Goal: Check status: Check status

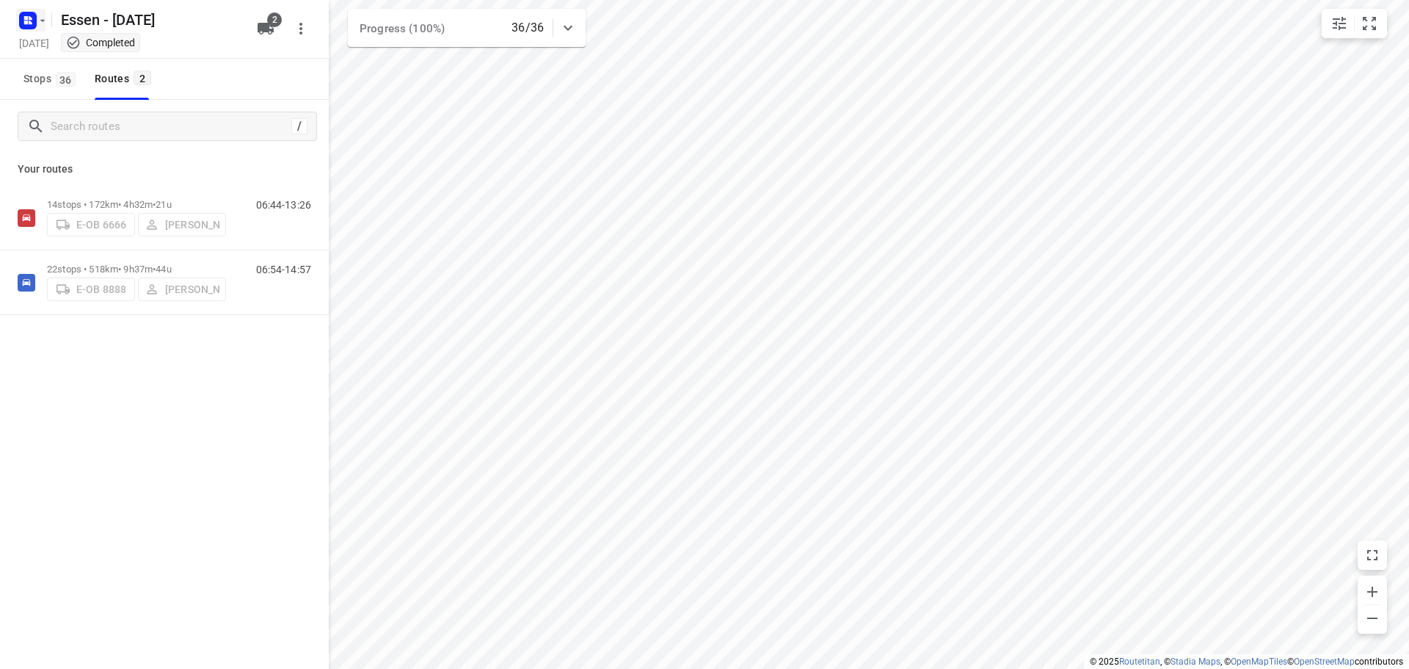
click at [31, 25] on rect "button" at bounding box center [28, 21] width 18 height 18
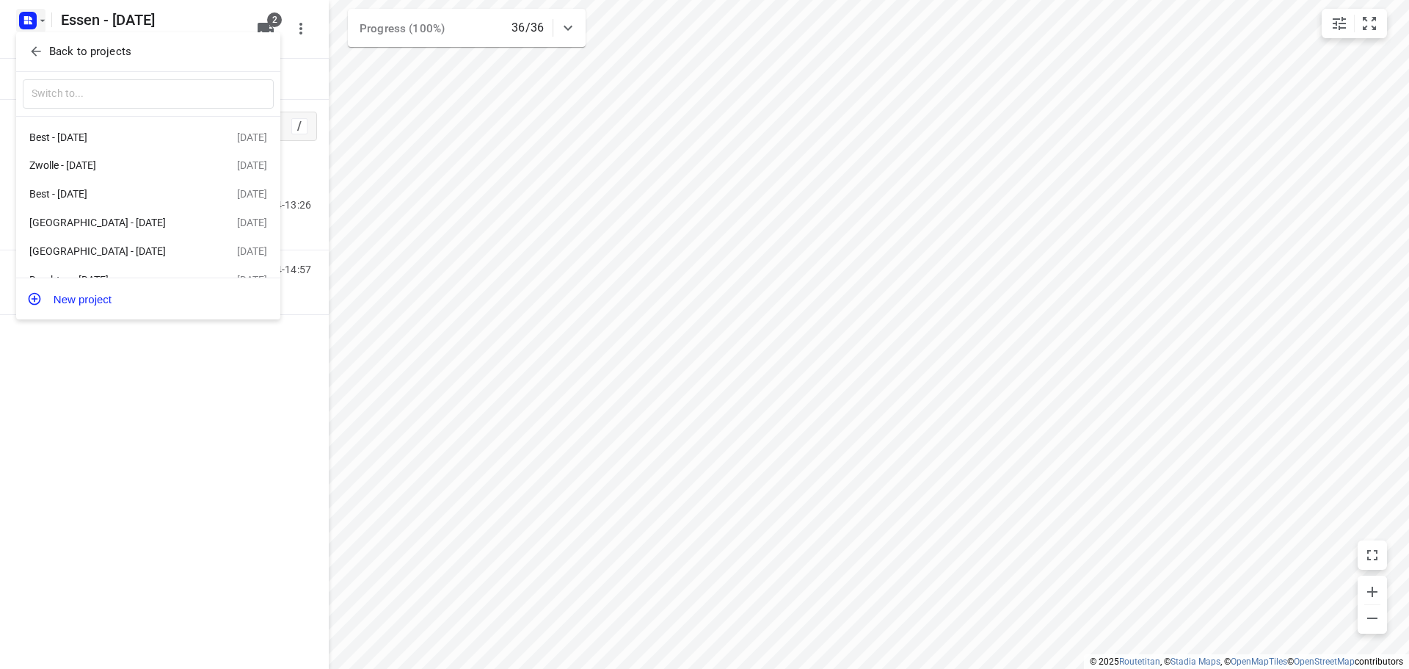
click at [53, 35] on div "Back to projects" at bounding box center [148, 52] width 264 height 40
click at [55, 47] on p "Back to projects" at bounding box center [90, 51] width 82 height 17
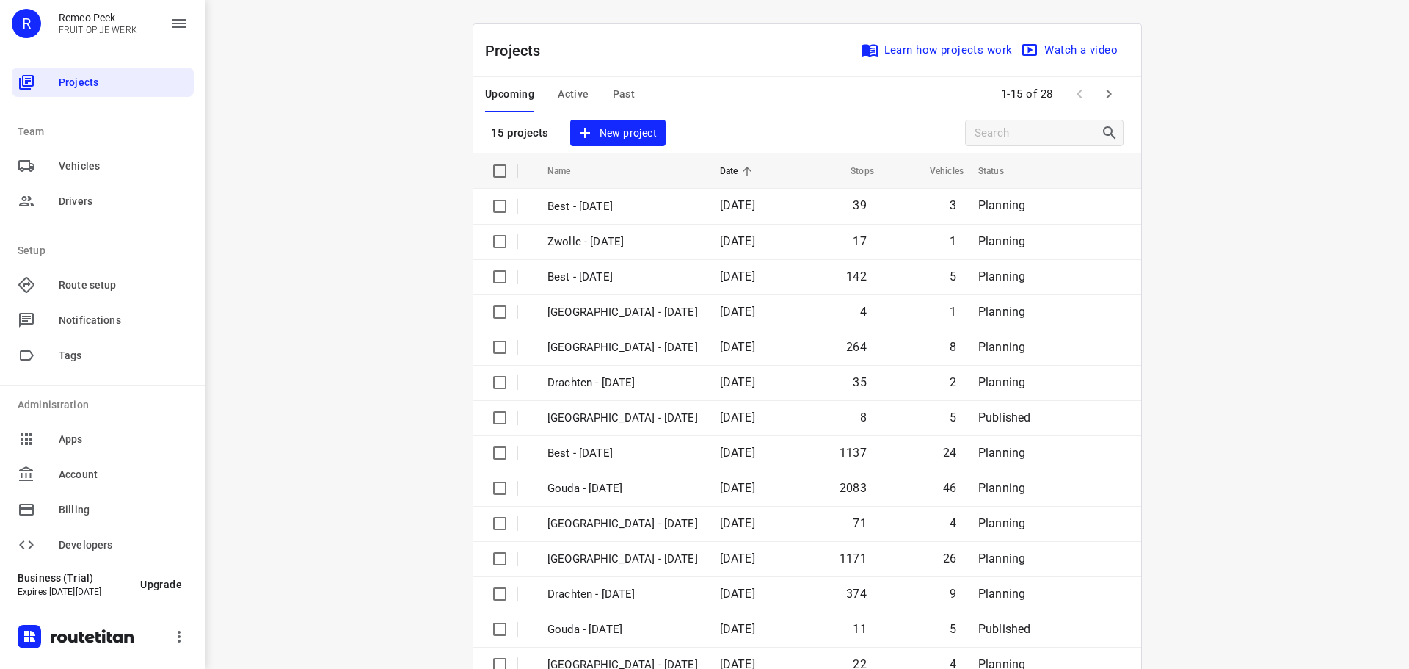
click at [613, 86] on span "Past" at bounding box center [624, 94] width 23 height 18
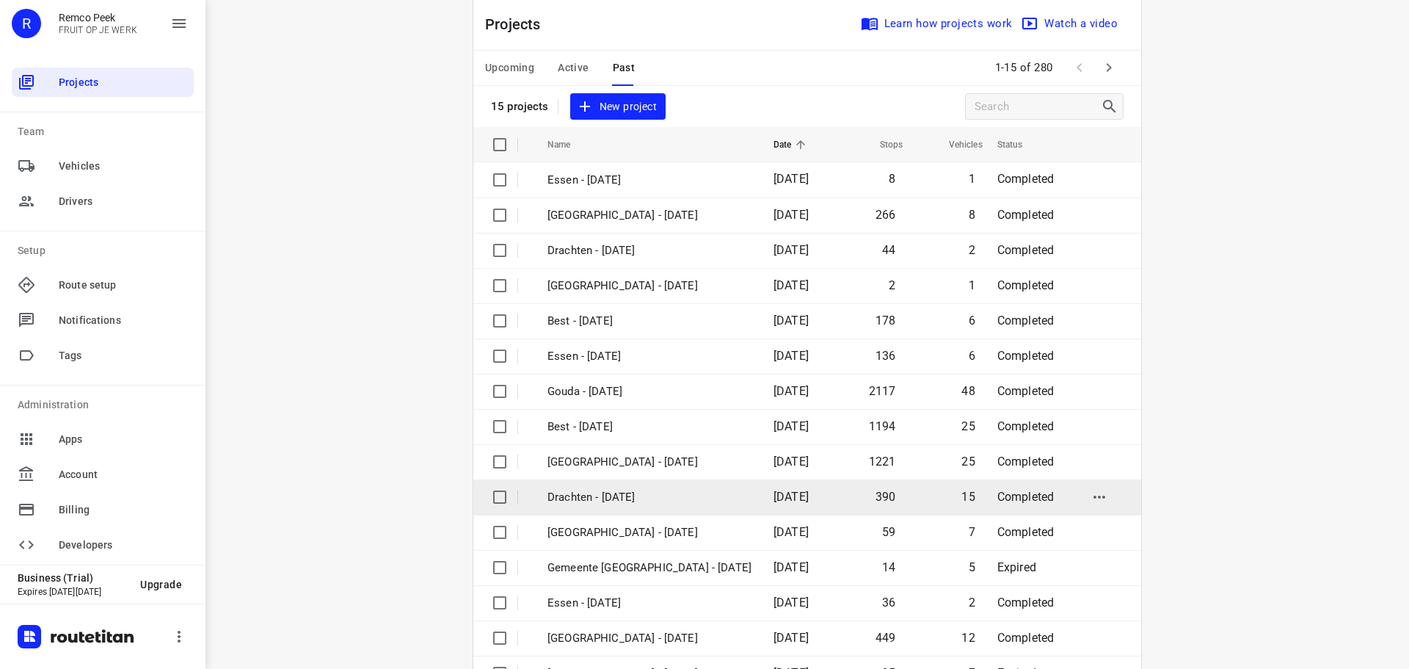
scroll to position [73, 0]
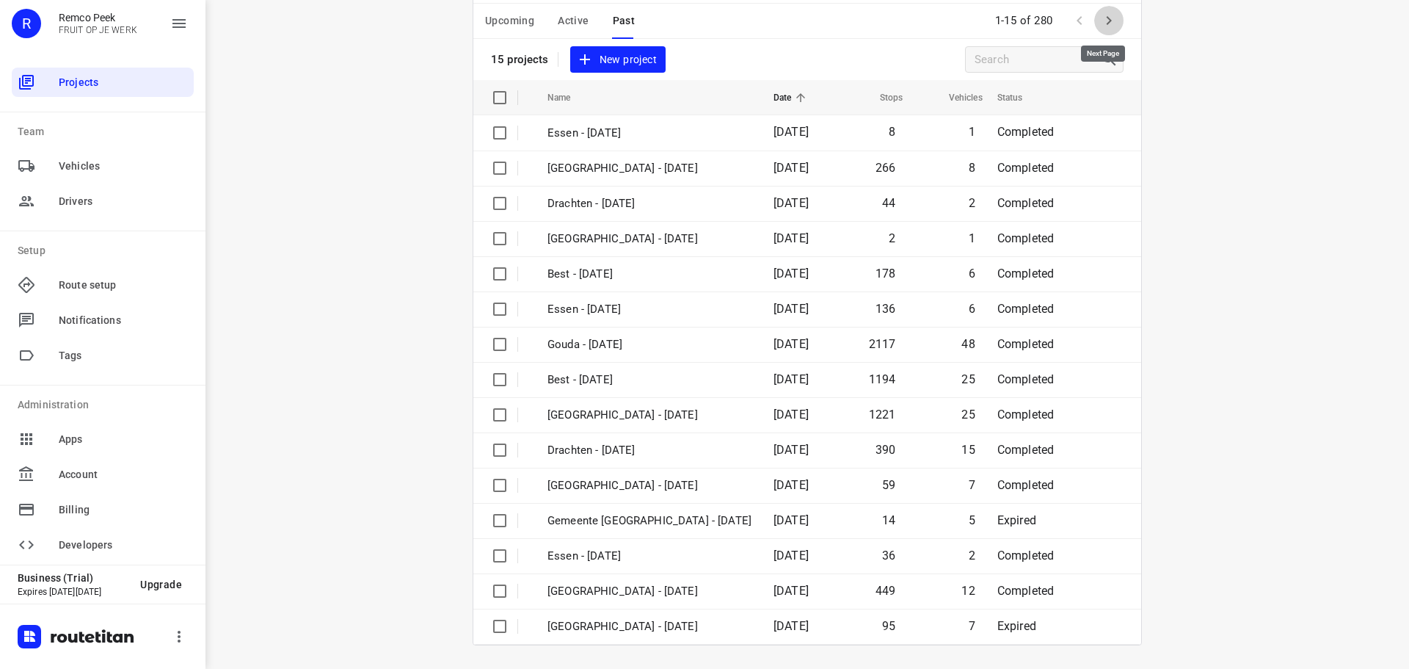
click at [1113, 23] on button "button" at bounding box center [1108, 20] width 29 height 29
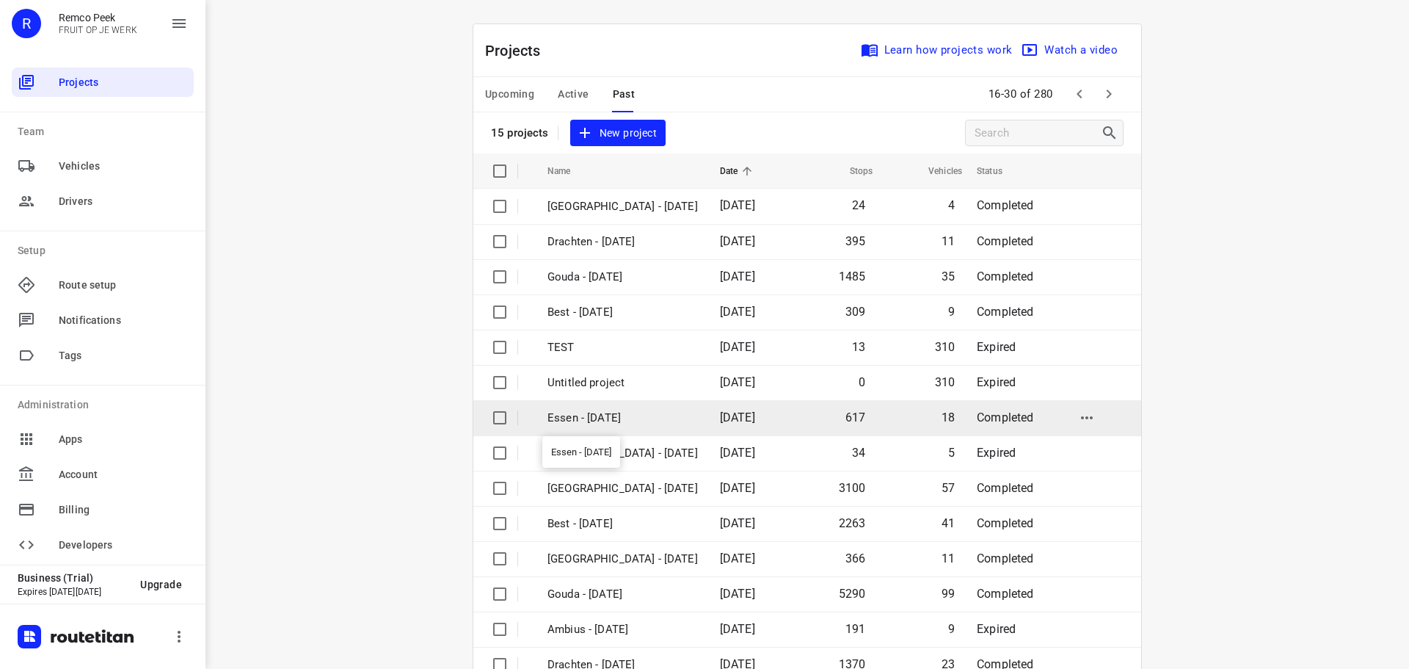
click at [595, 424] on p "Essen - [DATE]" at bounding box center [623, 418] width 150 height 17
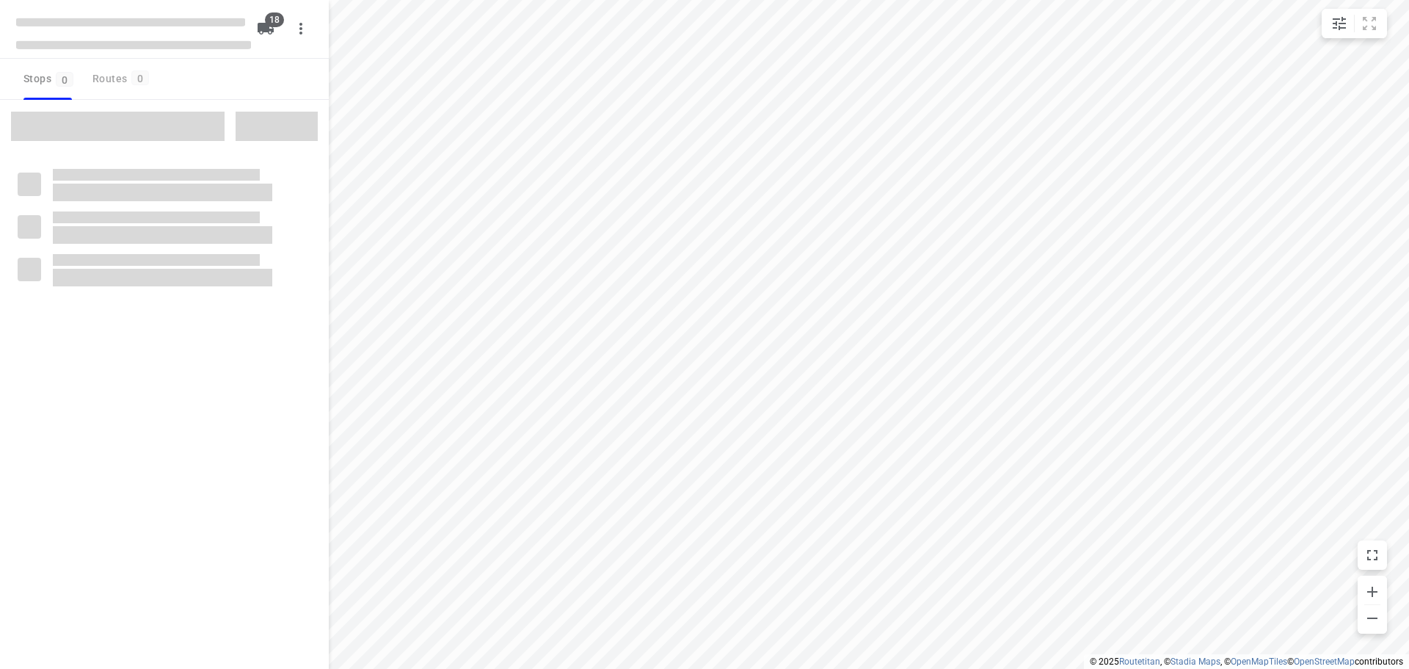
checkbox input "true"
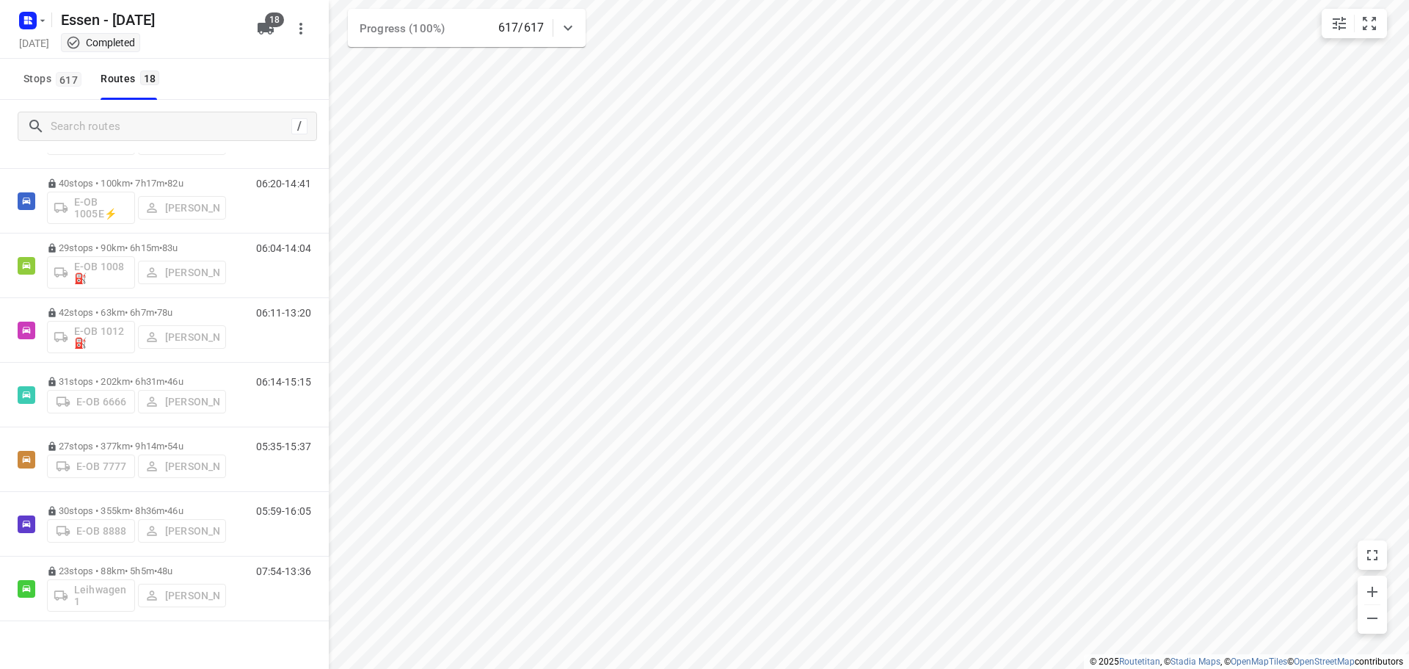
scroll to position [81, 0]
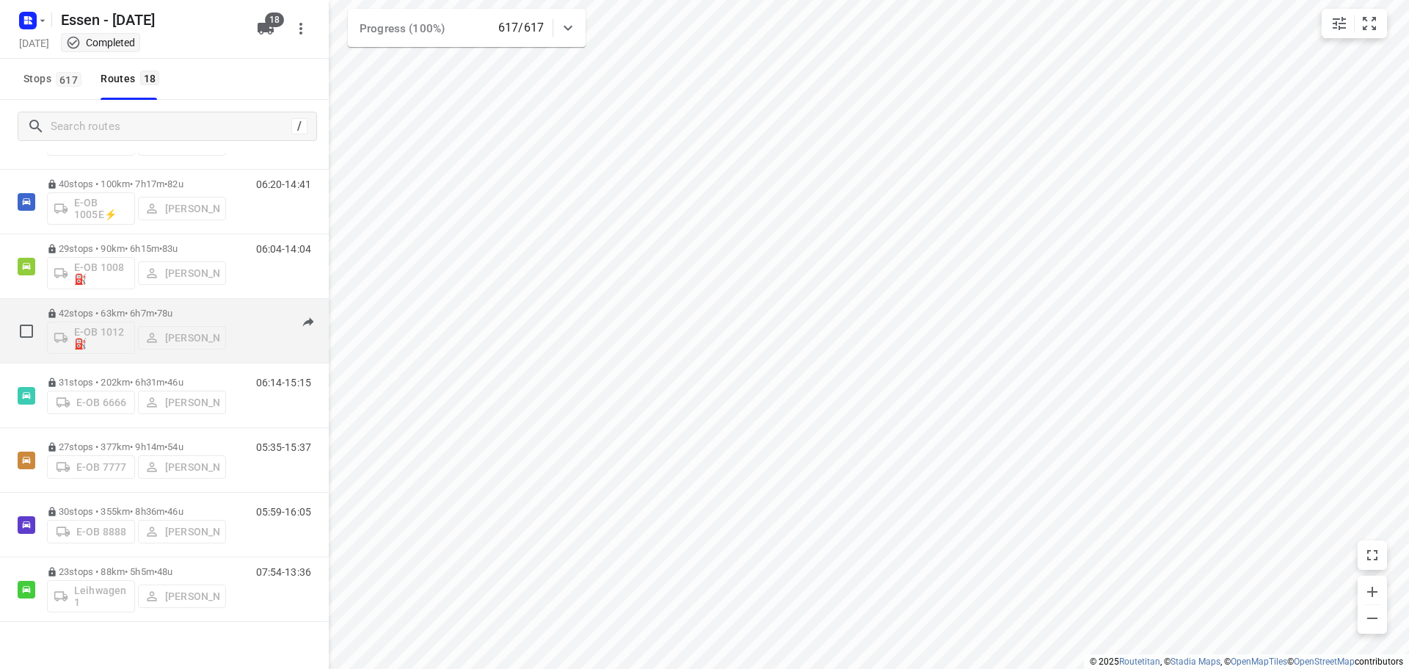
click at [153, 302] on div "42 stops • 63km • 6h7m • [DATE] E-OB 1012⛽️ [PERSON_NAME]" at bounding box center [136, 330] width 179 height 61
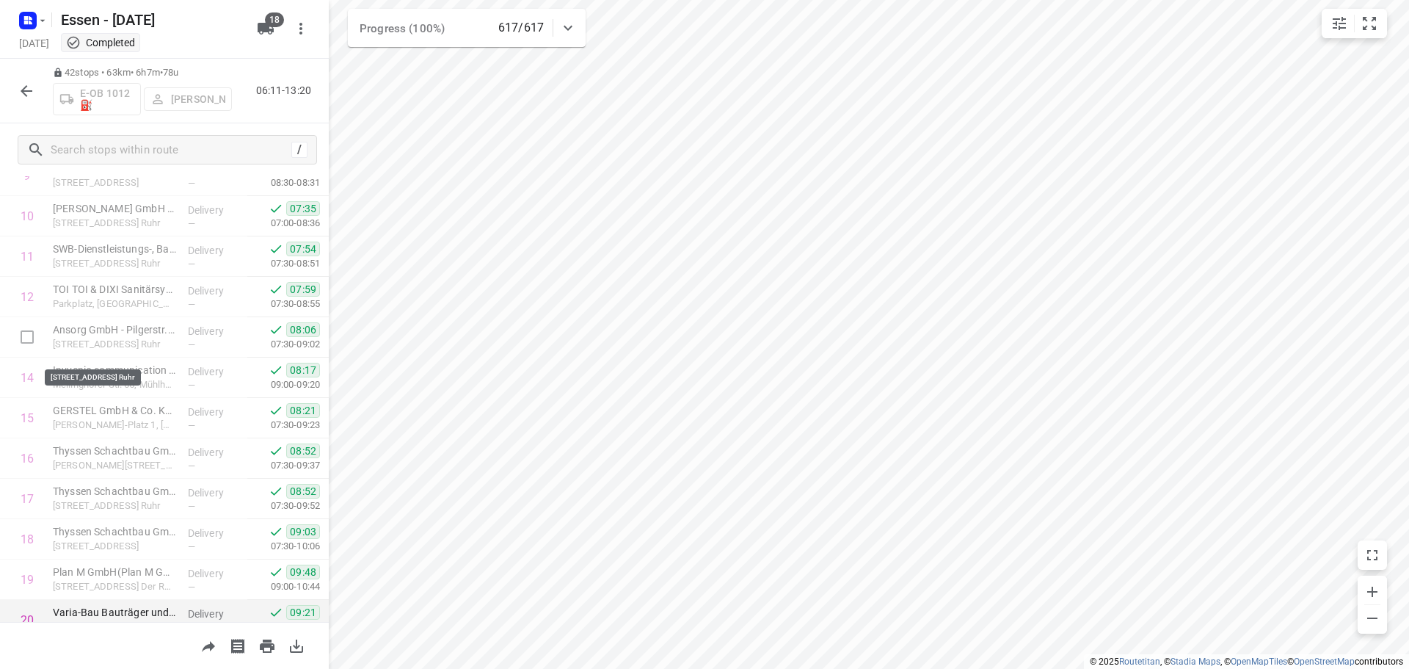
scroll to position [410, 0]
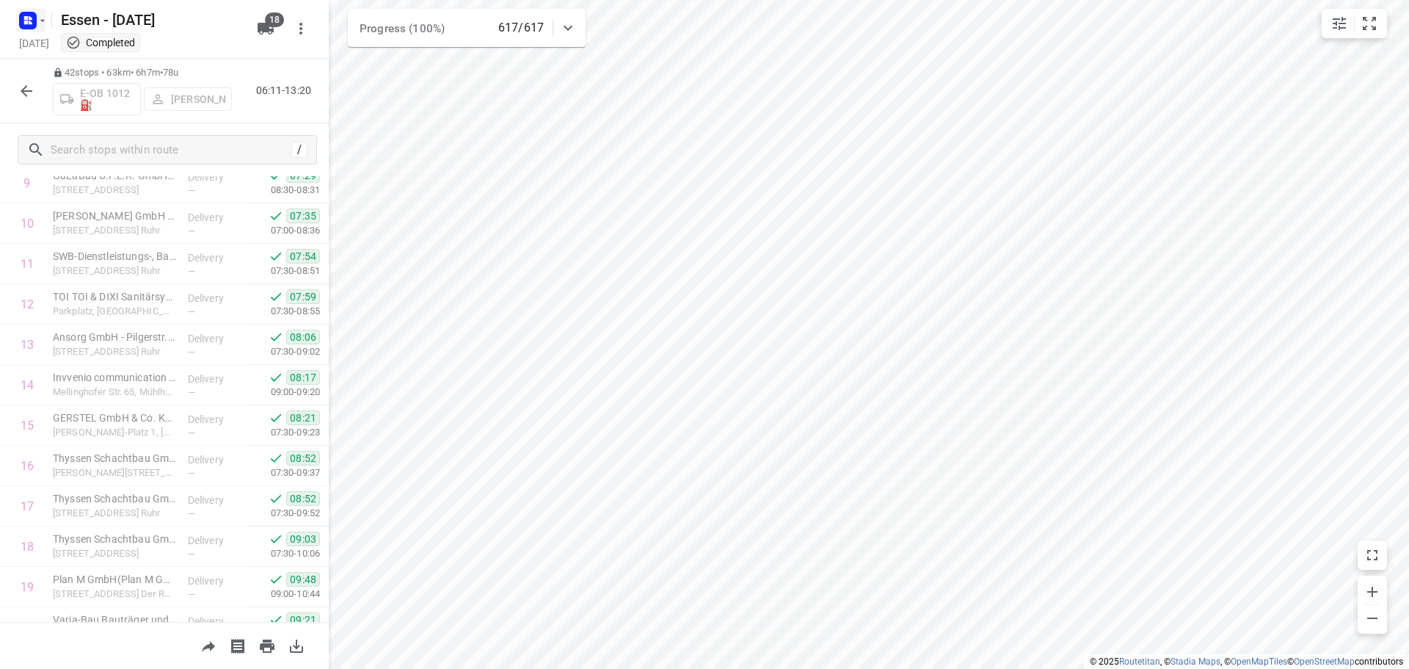
click at [39, 18] on icon "button" at bounding box center [43, 21] width 12 height 12
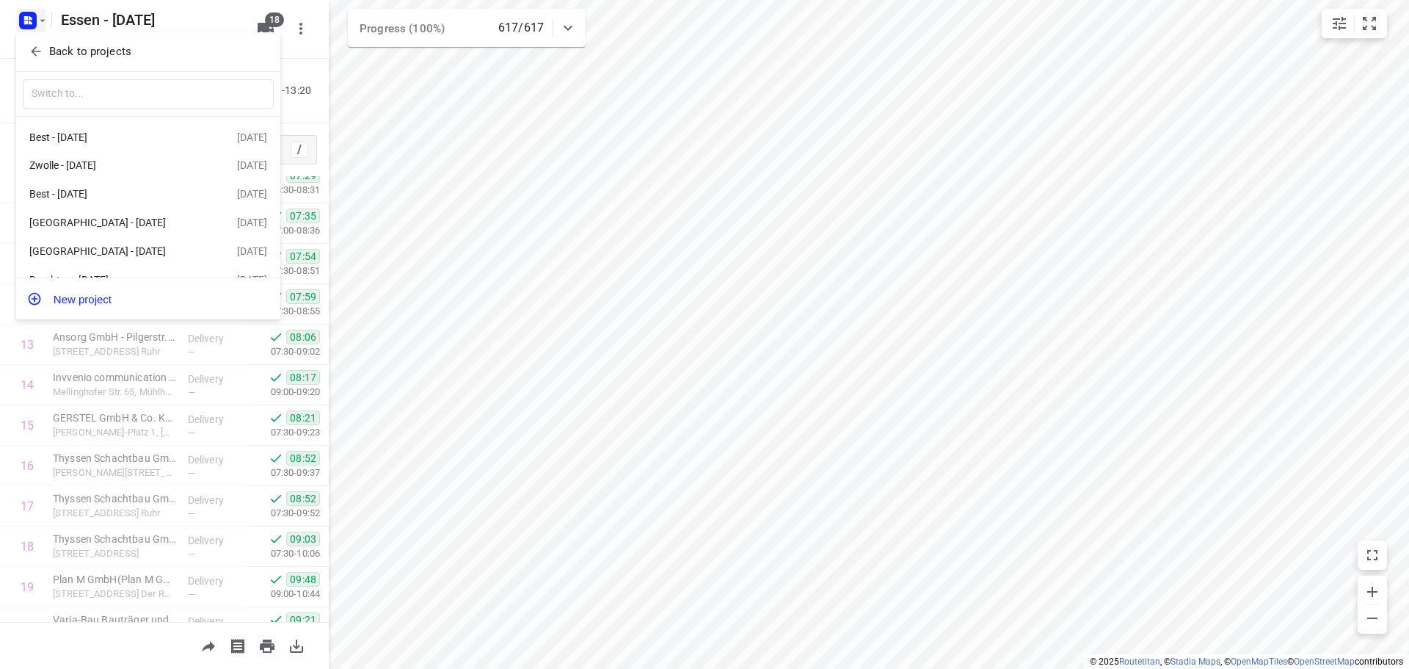
click at [207, 62] on button "Back to projects" at bounding box center [148, 52] width 251 height 24
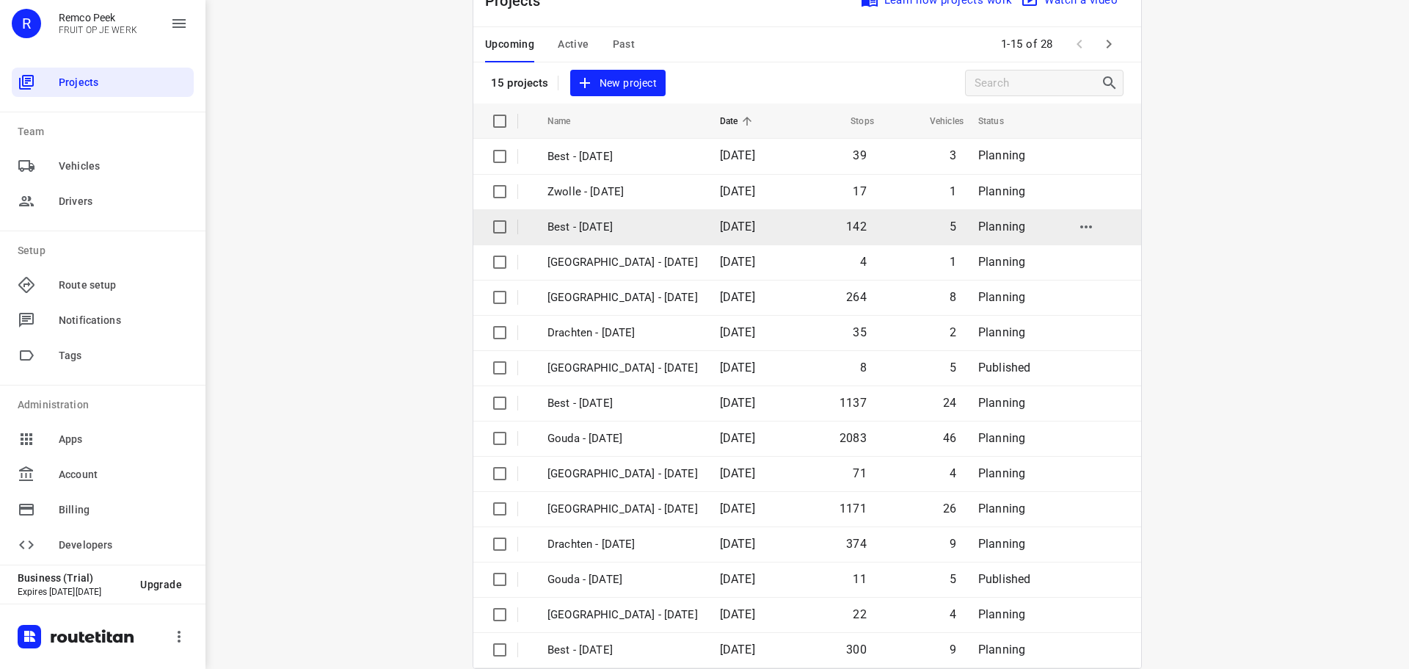
scroll to position [73, 0]
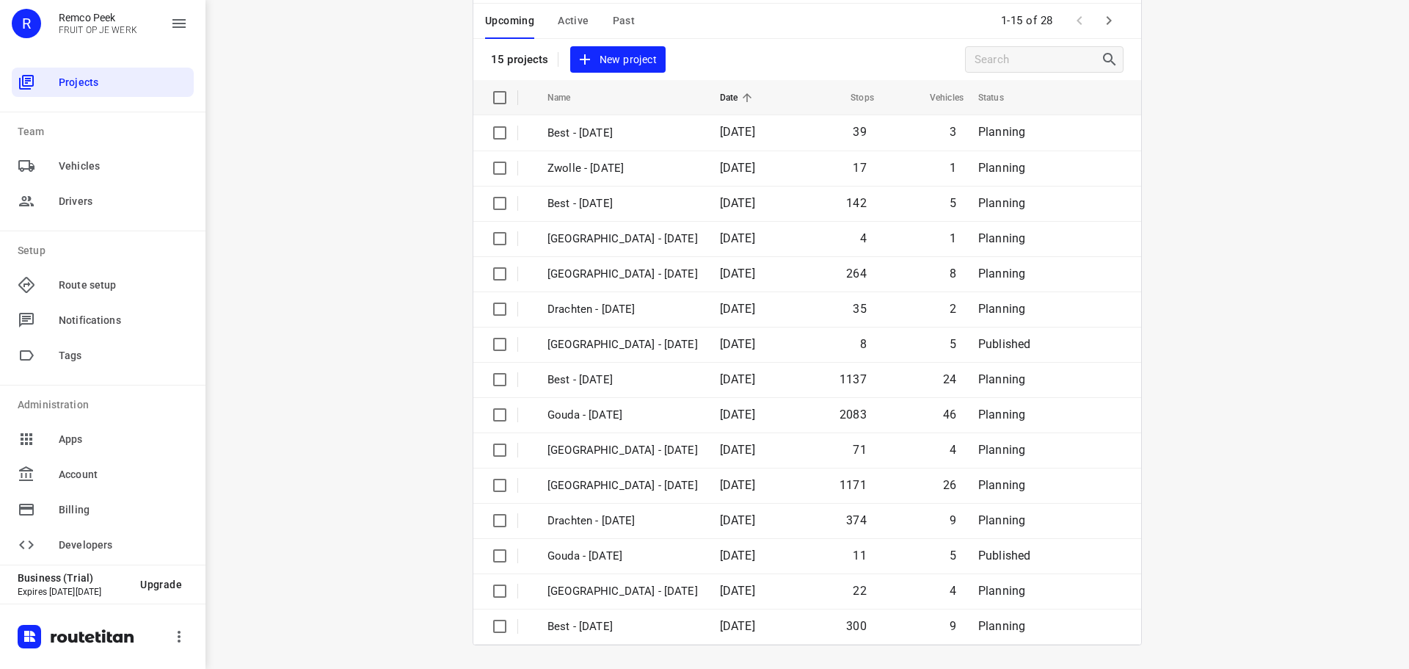
click at [1106, 26] on icon "button" at bounding box center [1109, 21] width 18 height 18
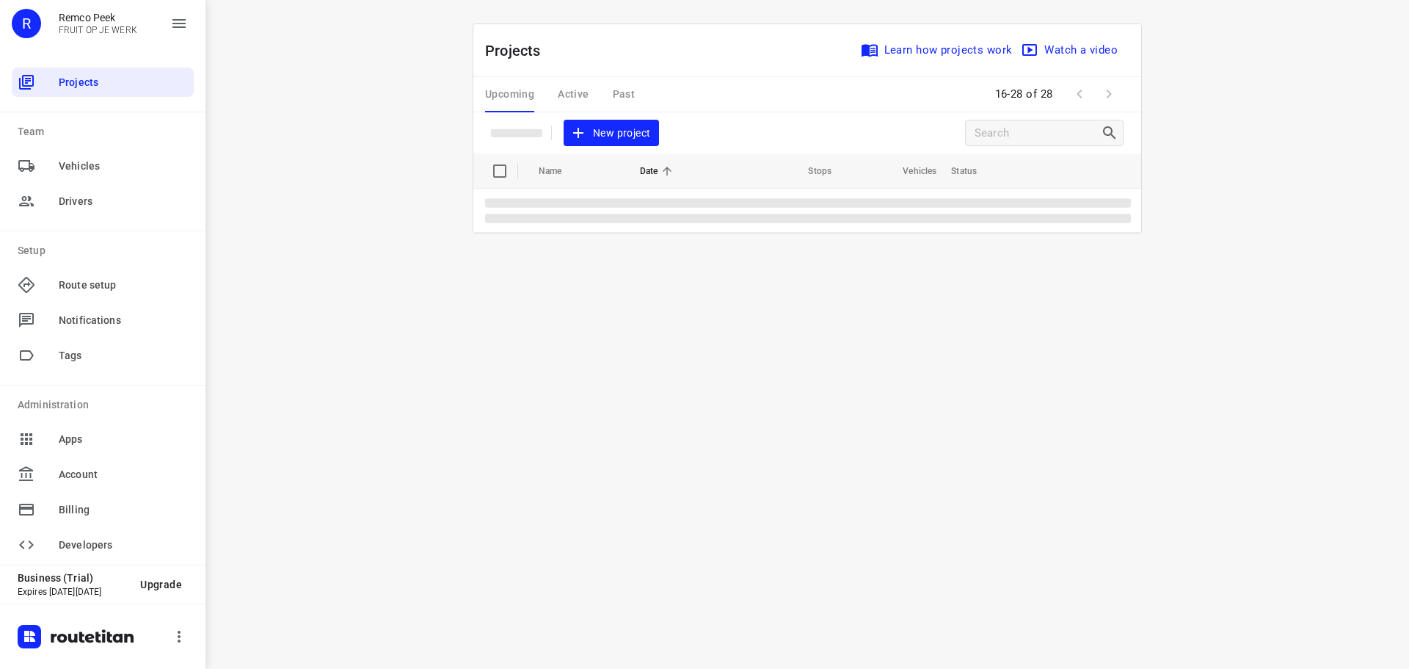
scroll to position [0, 0]
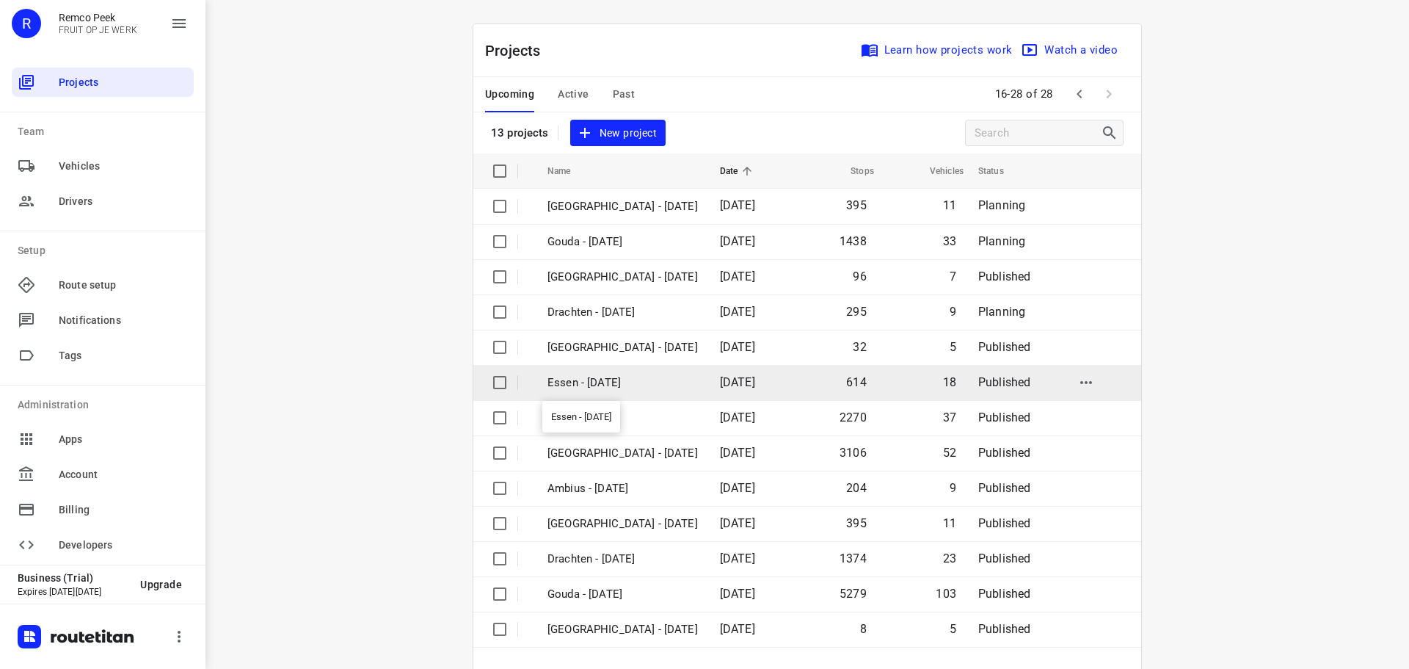
click at [618, 379] on p "Essen - [DATE]" at bounding box center [623, 382] width 150 height 17
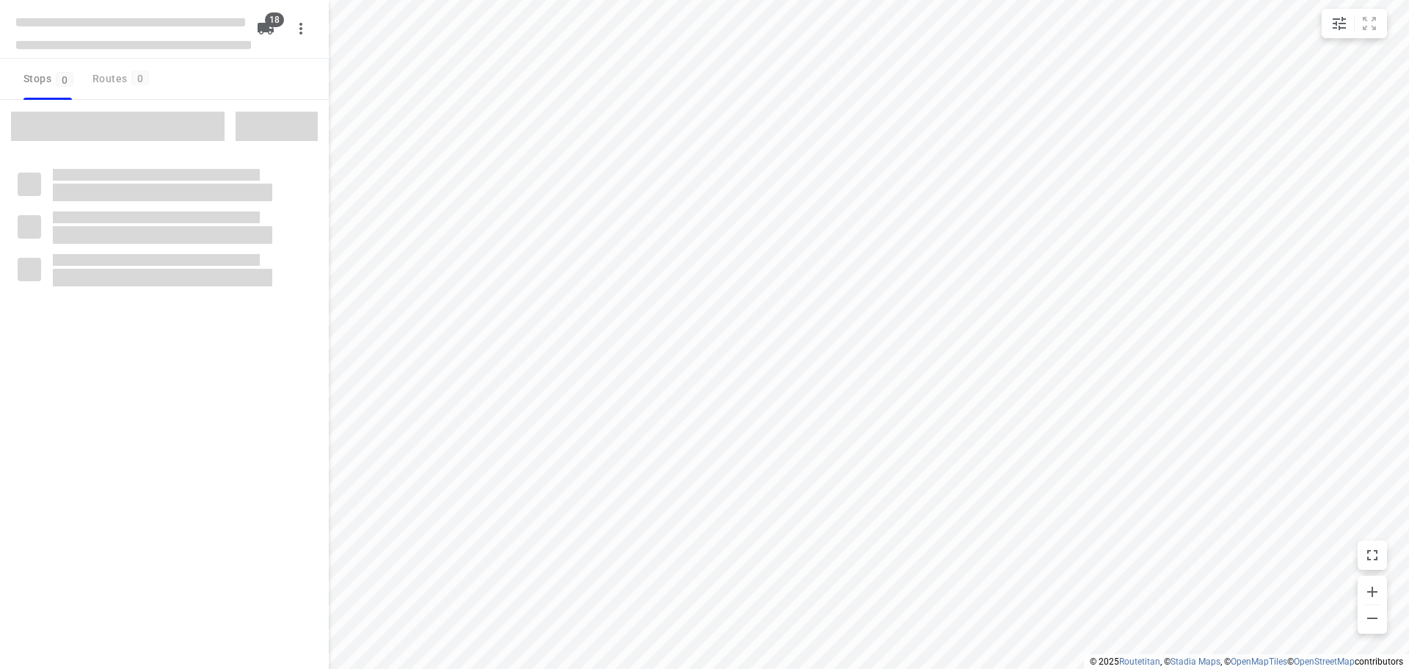
checkbox input "true"
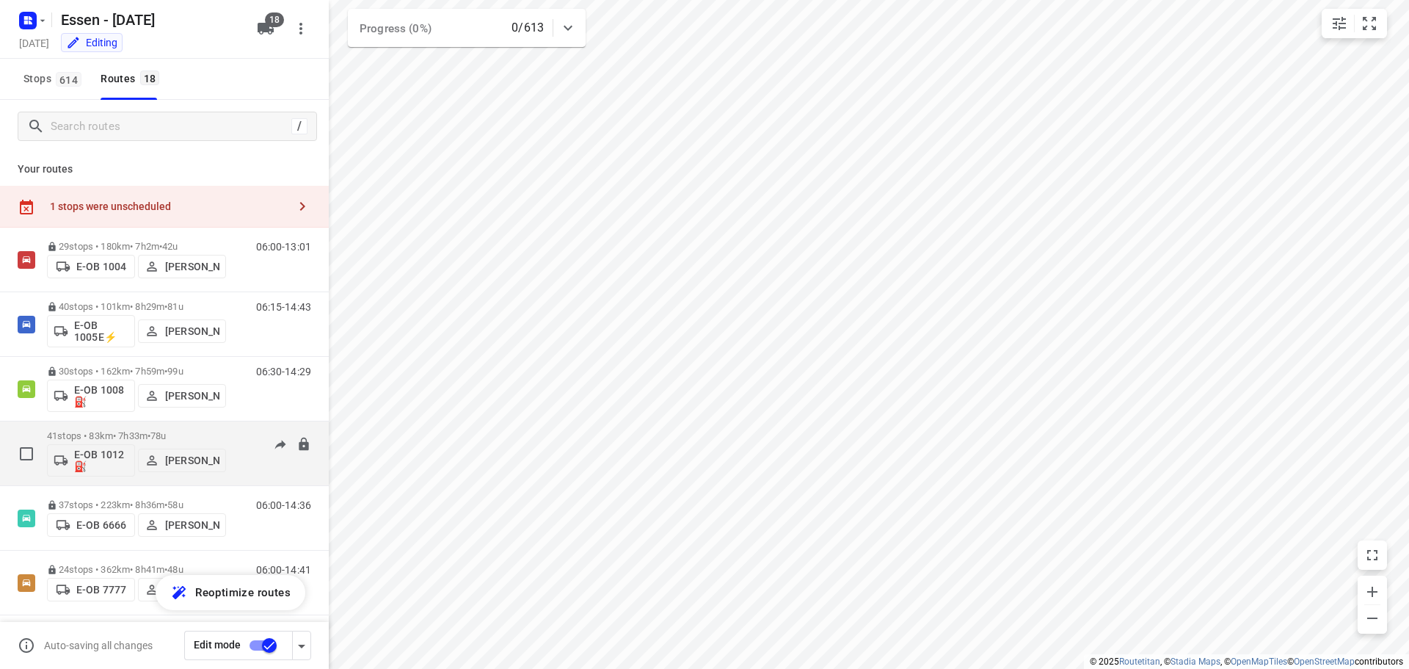
click at [142, 433] on p "41 stops • 83km • 7h33m • 78u" at bounding box center [136, 435] width 179 height 11
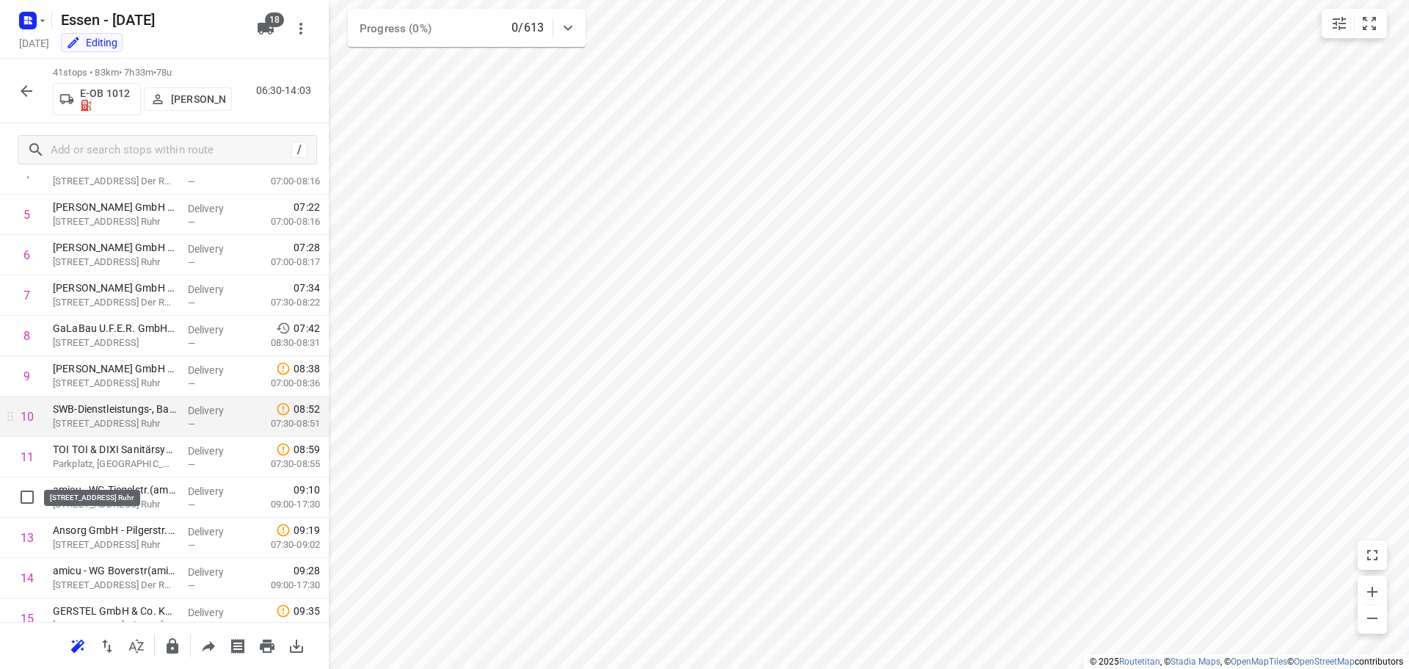
scroll to position [294, 0]
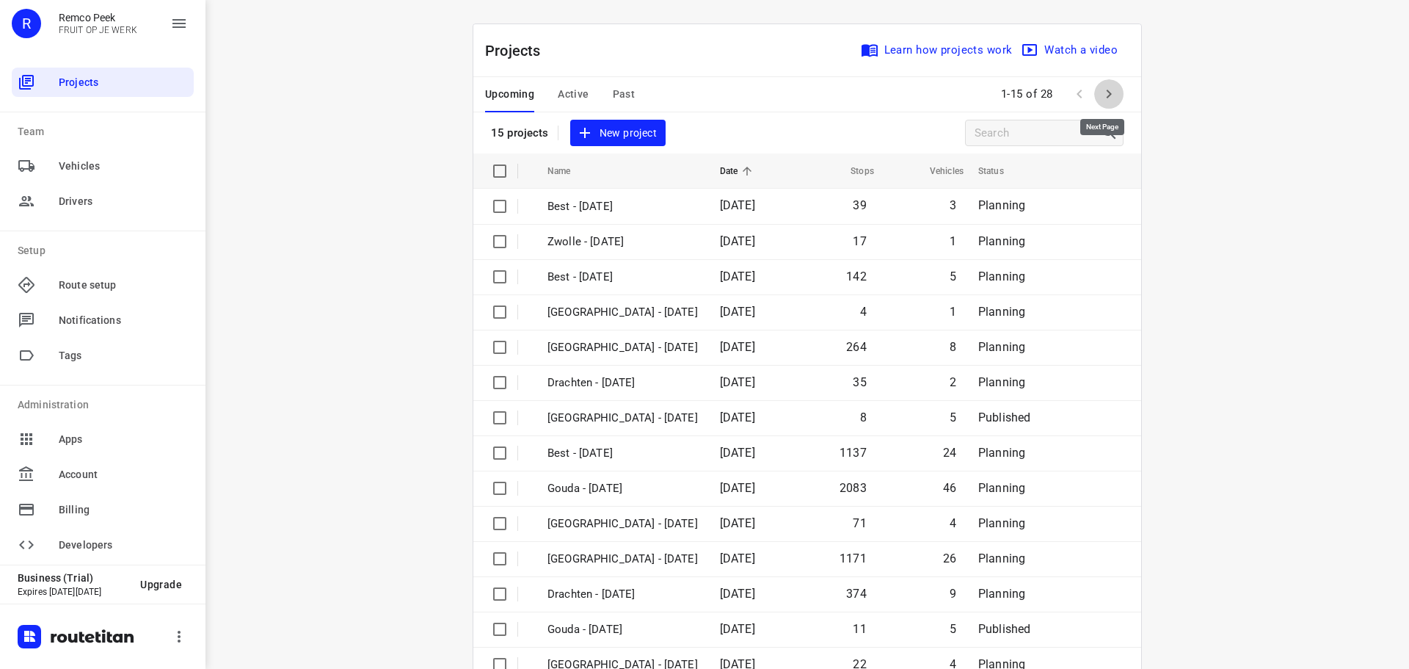
click at [1107, 92] on icon "button" at bounding box center [1109, 94] width 18 height 18
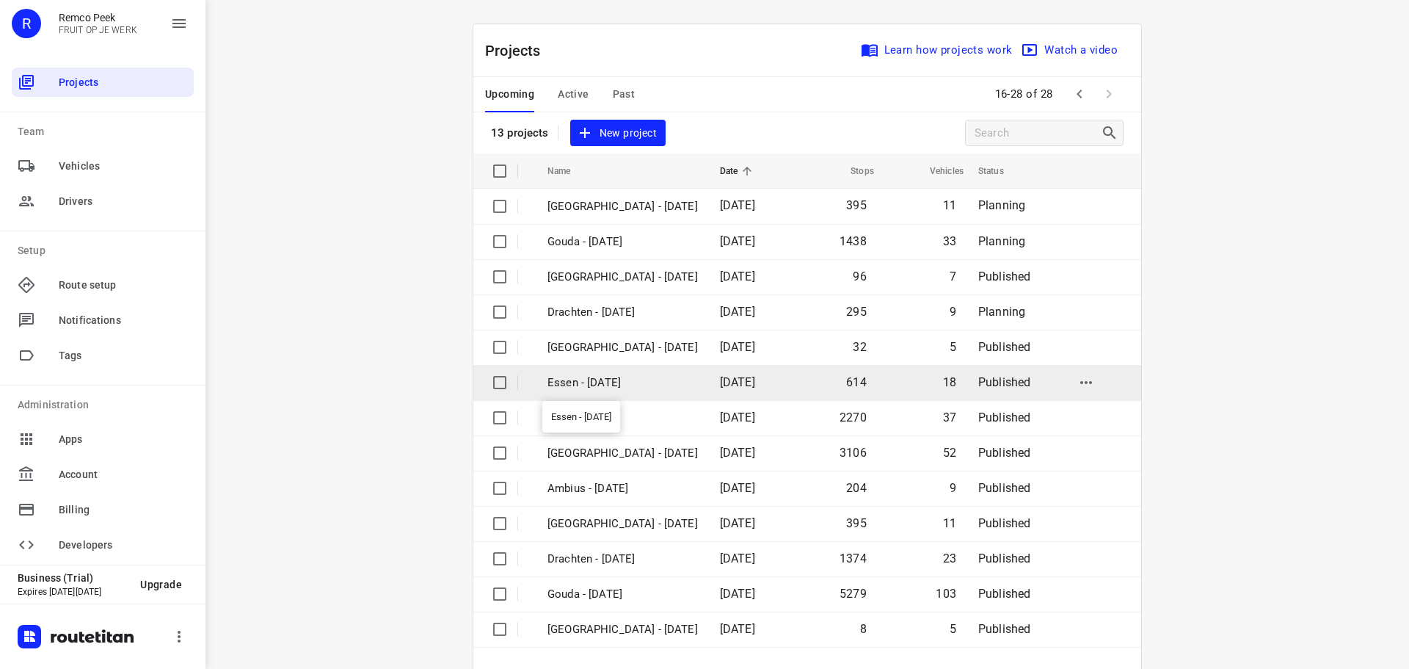
click at [593, 374] on p "Essen - [DATE]" at bounding box center [623, 382] width 150 height 17
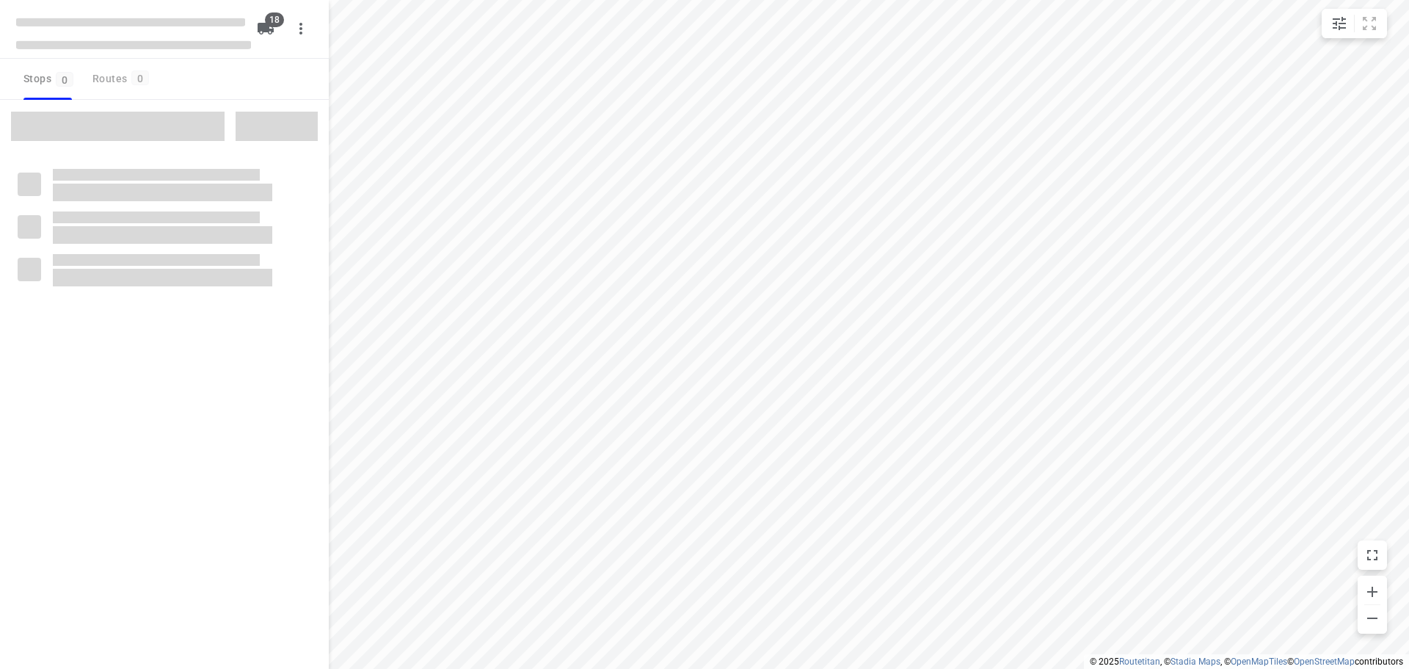
checkbox input "true"
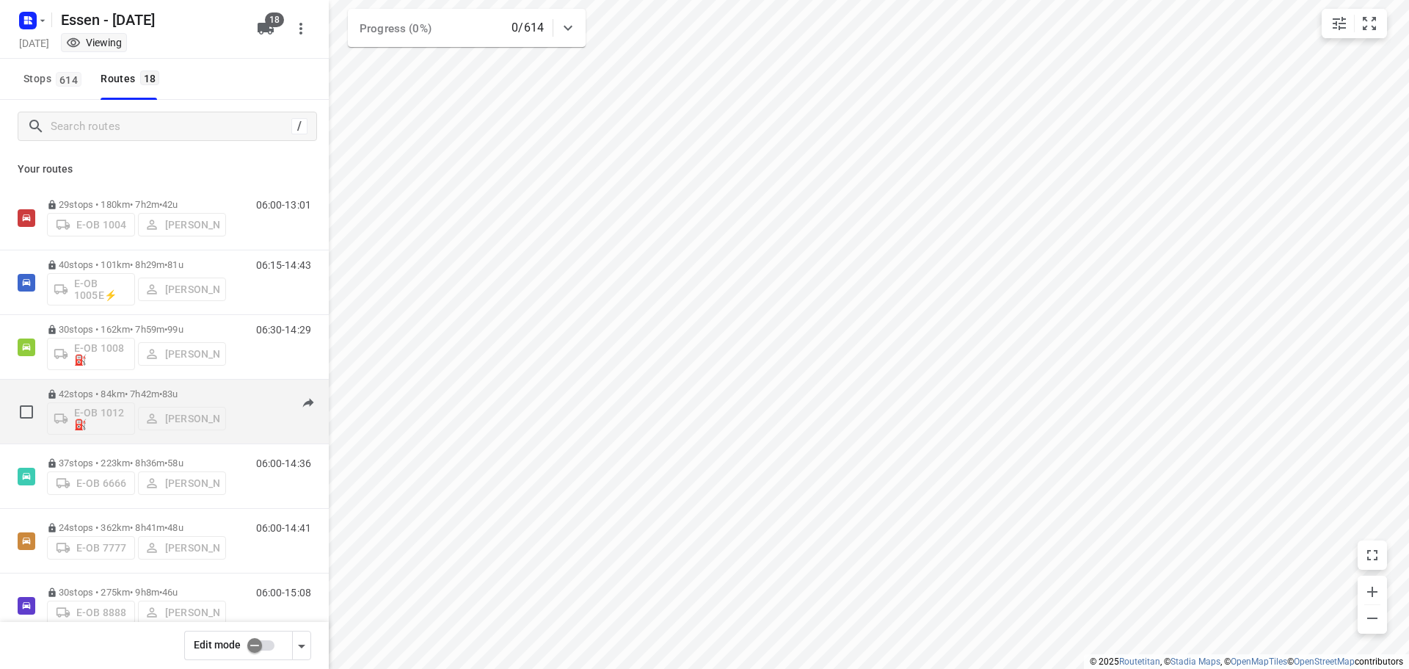
click at [162, 390] on span "•" at bounding box center [160, 393] width 3 height 11
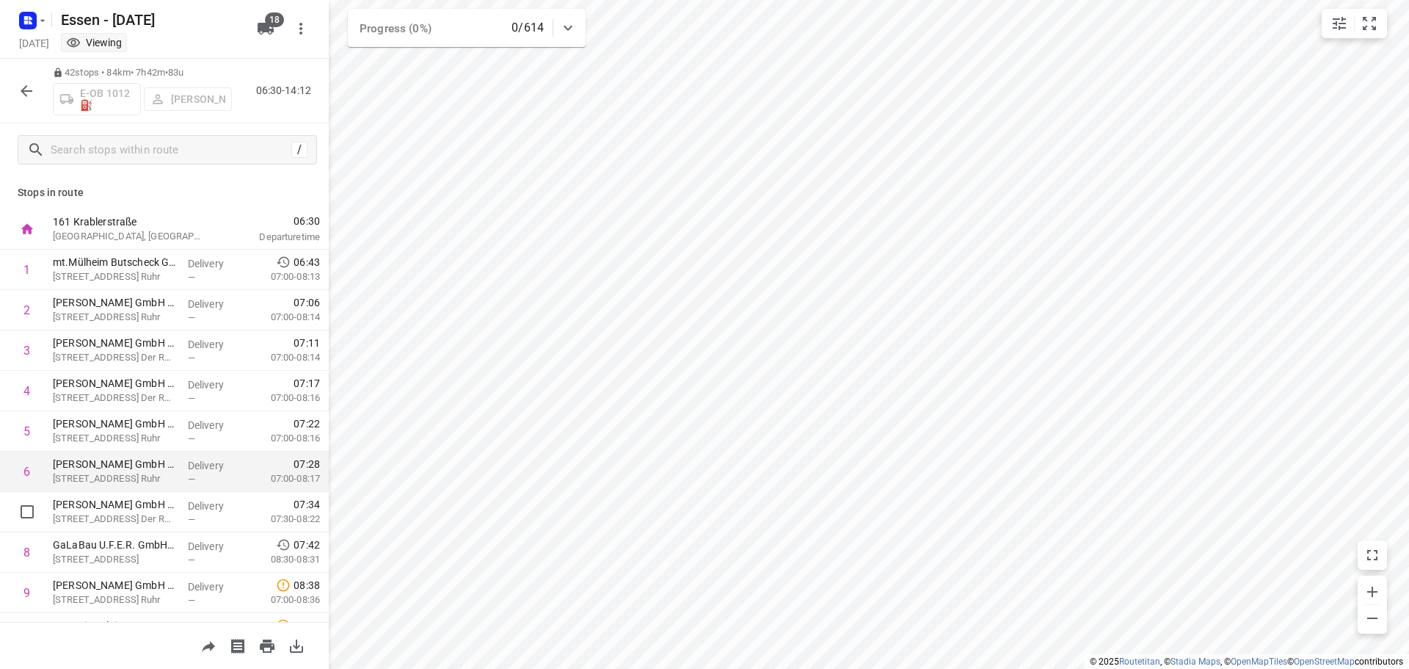
scroll to position [294, 0]
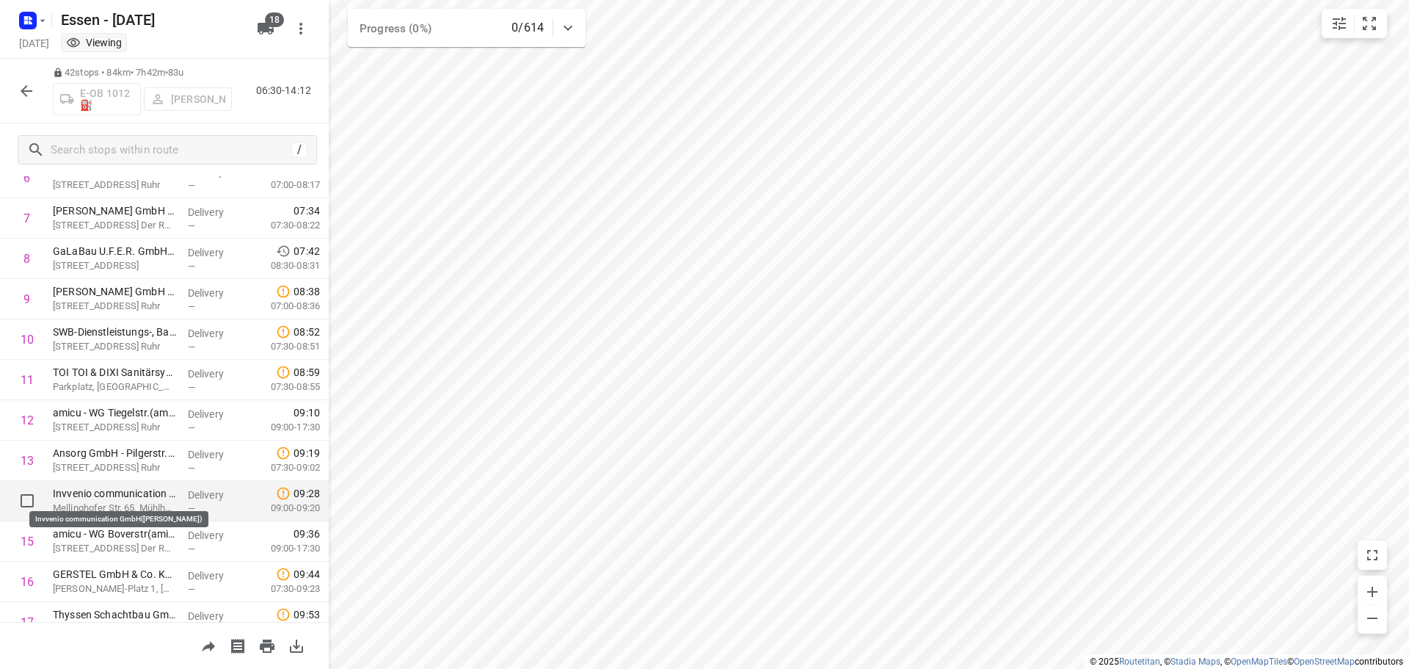
click at [133, 490] on p "Invvenio communication GmbH(Samir Ghalem)" at bounding box center [114, 493] width 123 height 15
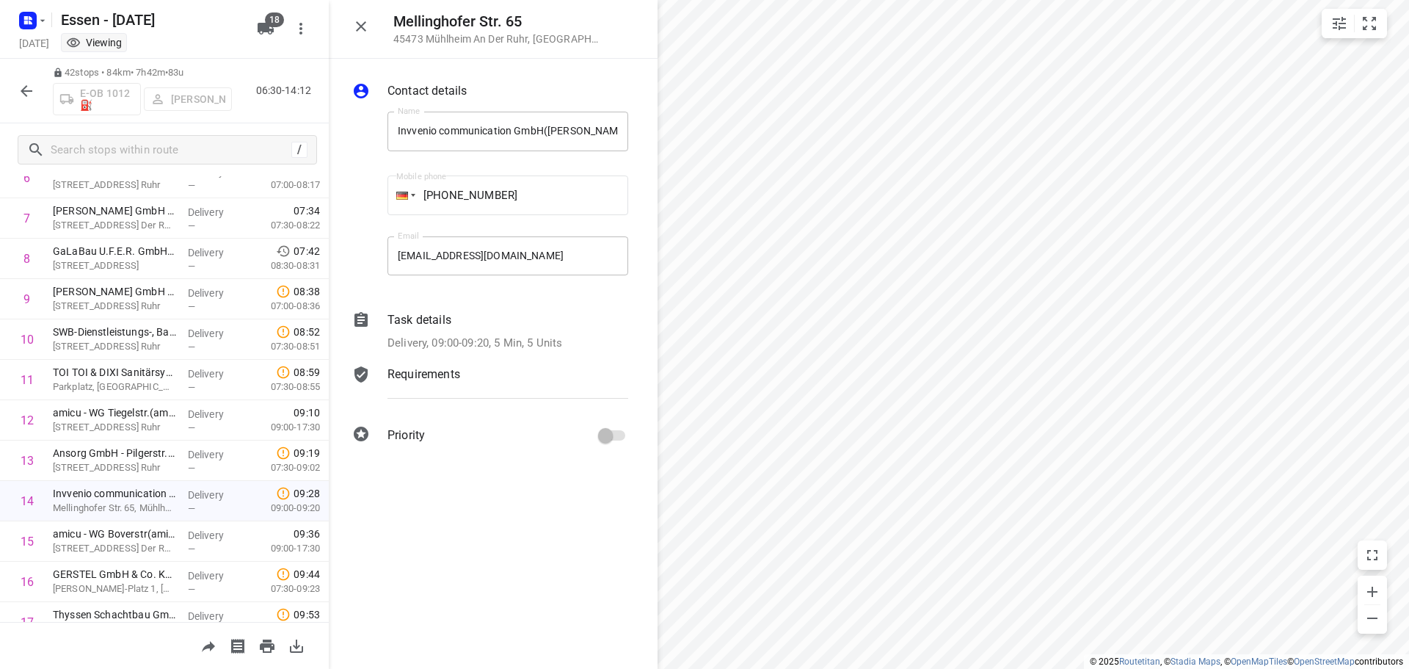
click at [420, 315] on p "Task details" at bounding box center [420, 320] width 64 height 18
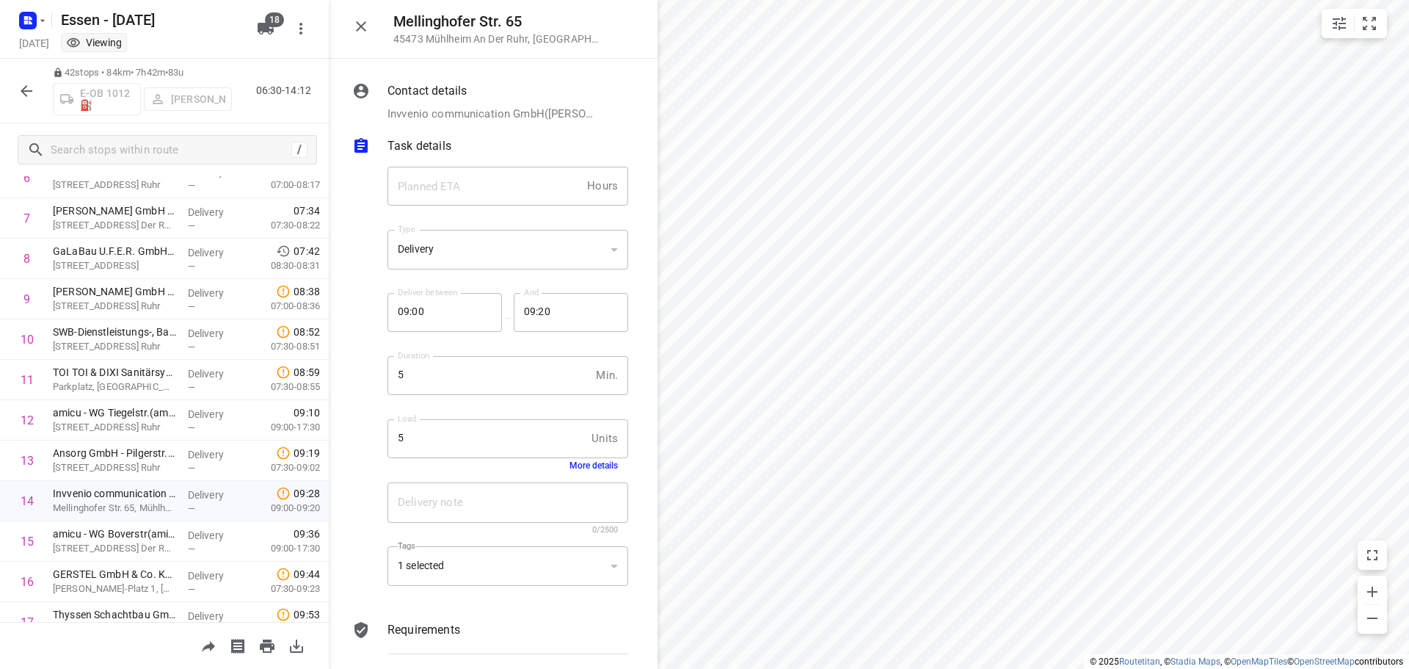
click at [596, 471] on button "More details" at bounding box center [594, 465] width 48 height 10
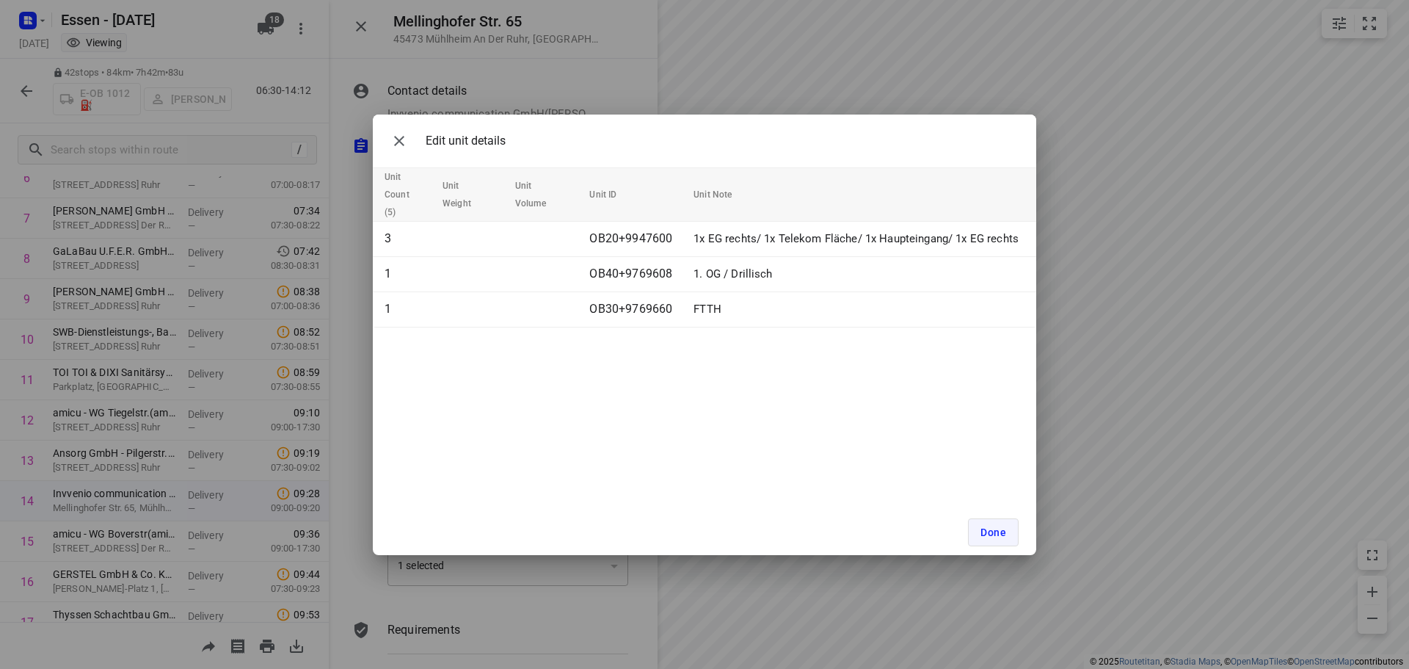
click at [1018, 524] on button "Done" at bounding box center [993, 532] width 51 height 28
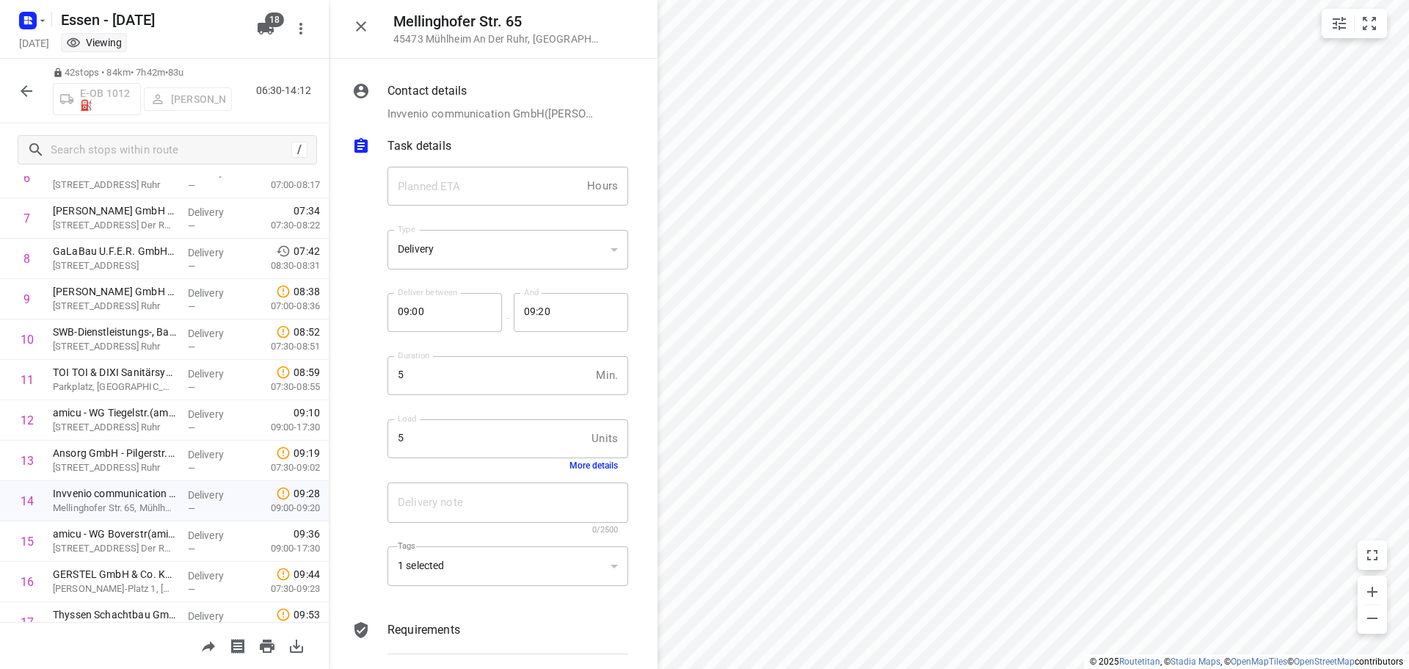
click at [29, 95] on icon "button" at bounding box center [27, 91] width 18 height 18
